Goal: Navigation & Orientation: Find specific page/section

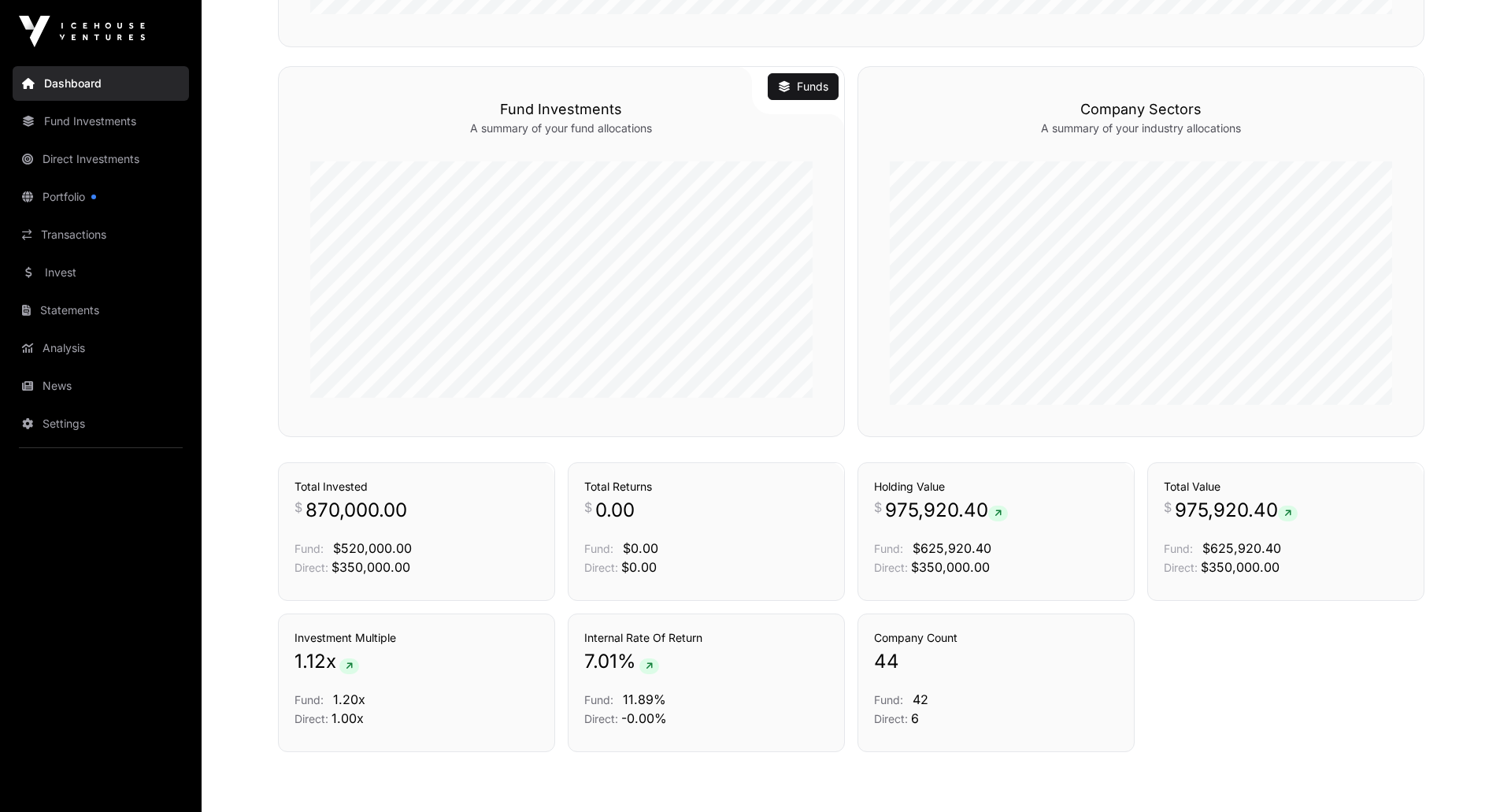
scroll to position [796, 0]
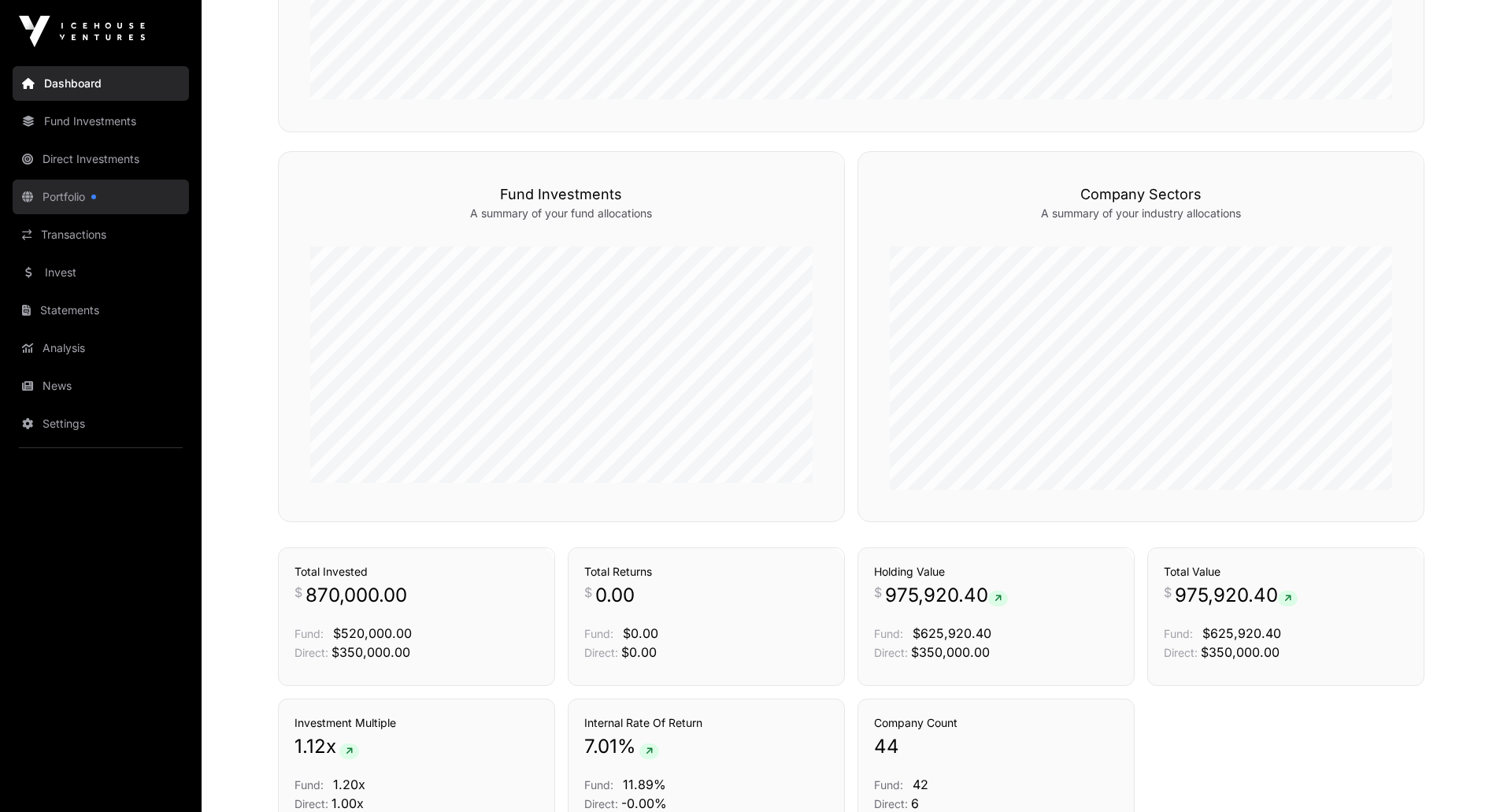
click at [64, 191] on link "Portfolio" at bounding box center [101, 196] width 177 height 34
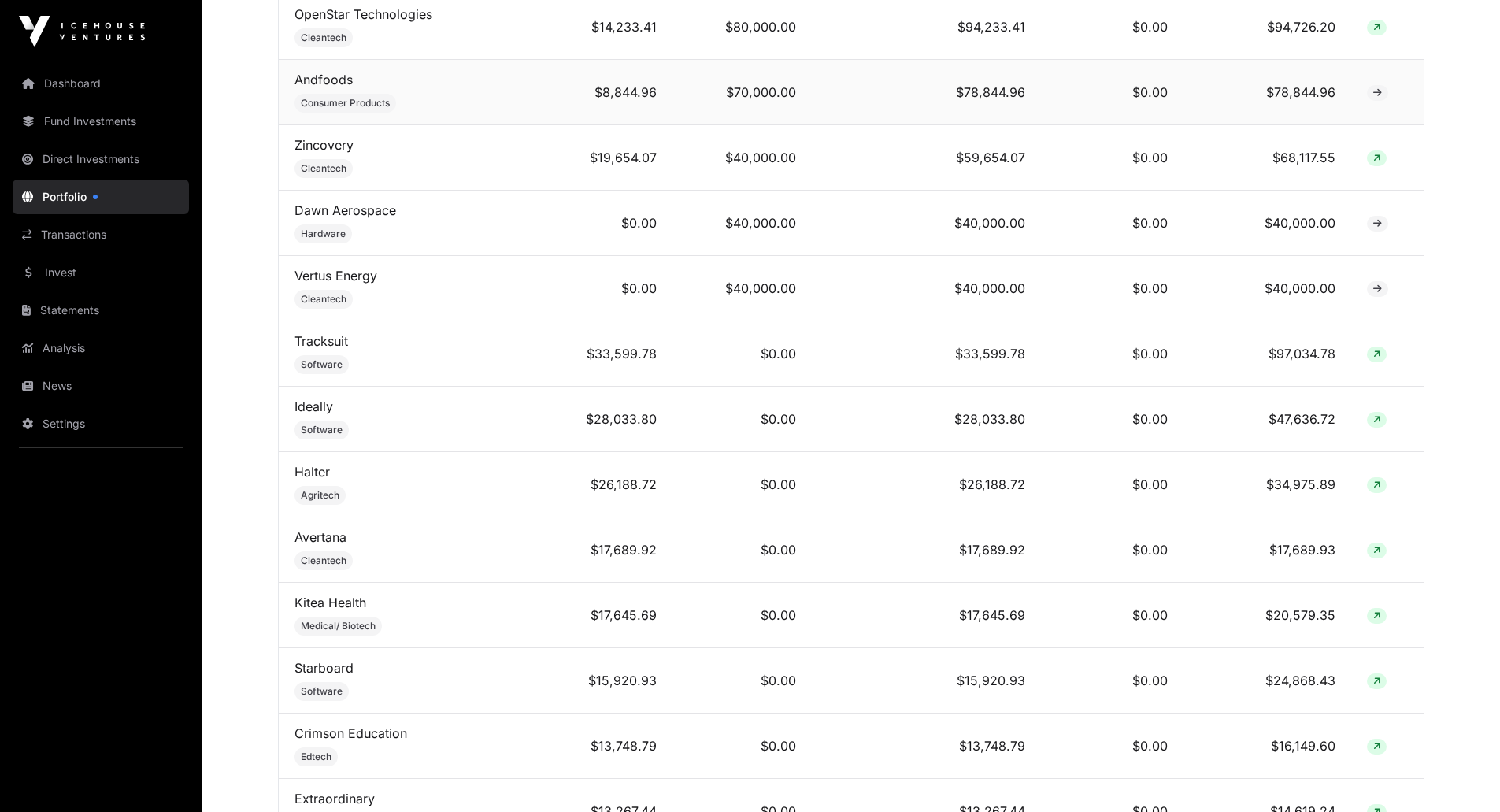
scroll to position [944, 0]
